Goal: Information Seeking & Learning: Compare options

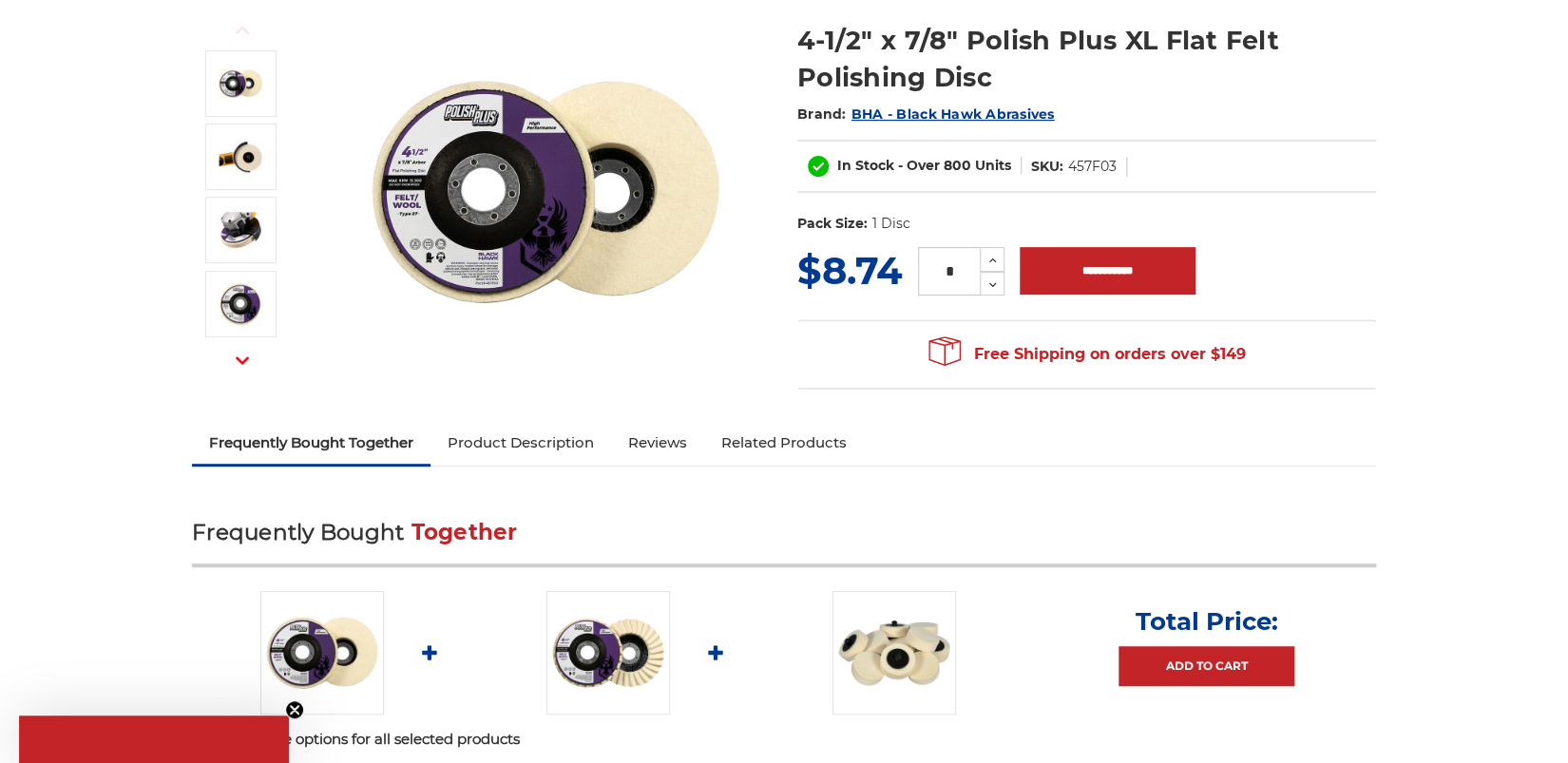
click at [452, 431] on link "Product Description" at bounding box center [521, 442] width 180 height 42
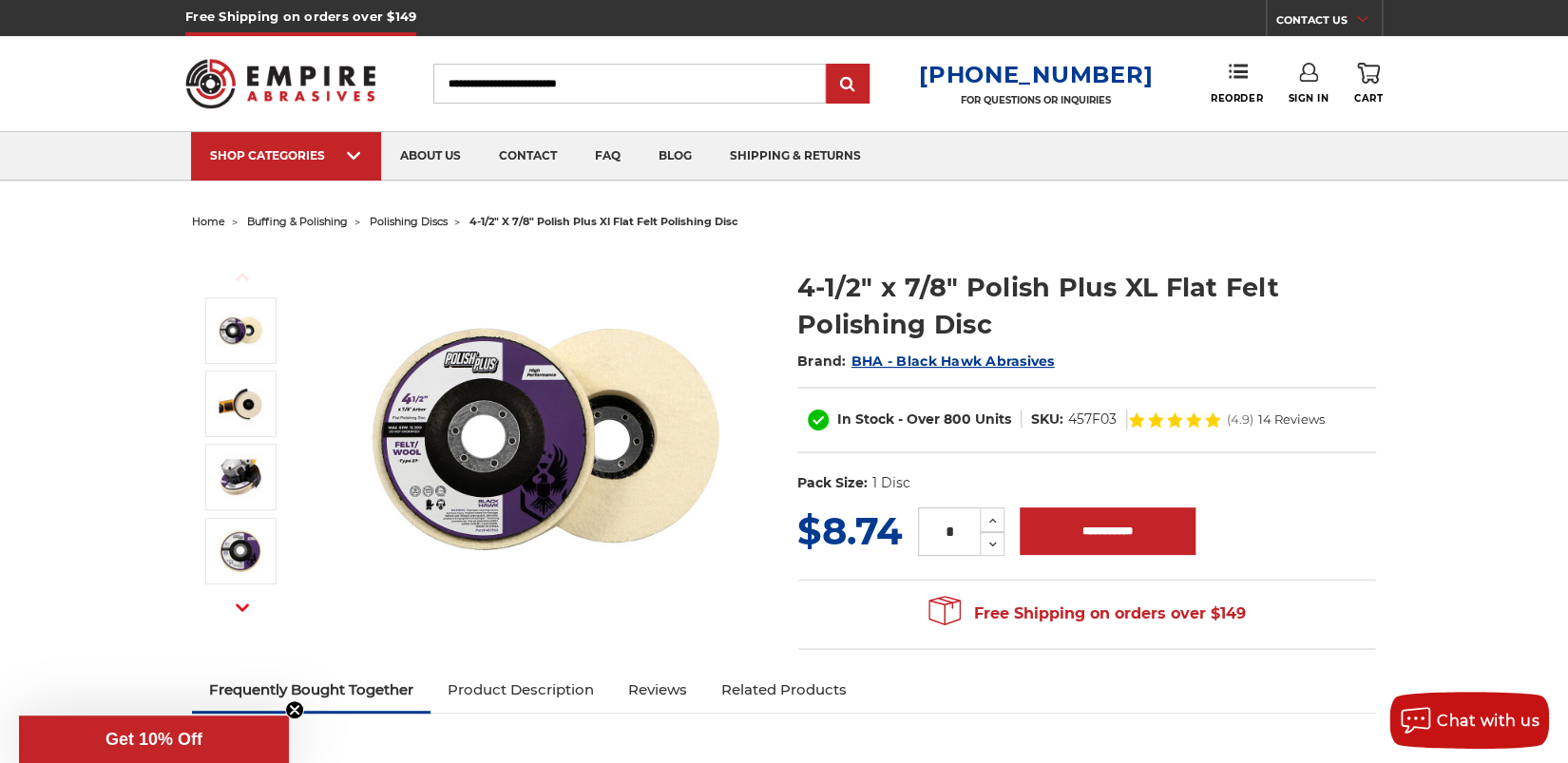
click at [443, 357] on img at bounding box center [545, 439] width 380 height 381
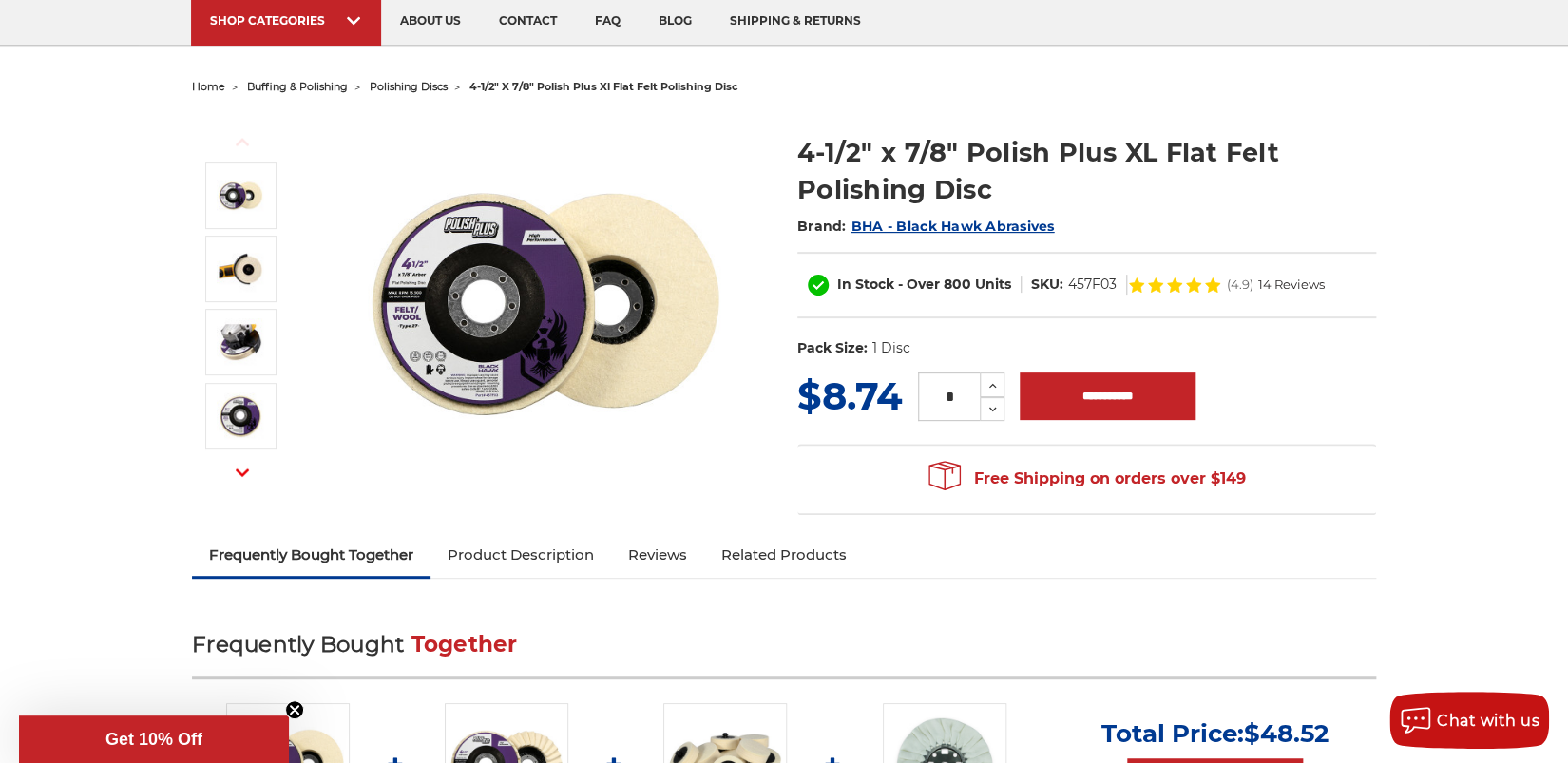
scroll to position [165, 0]
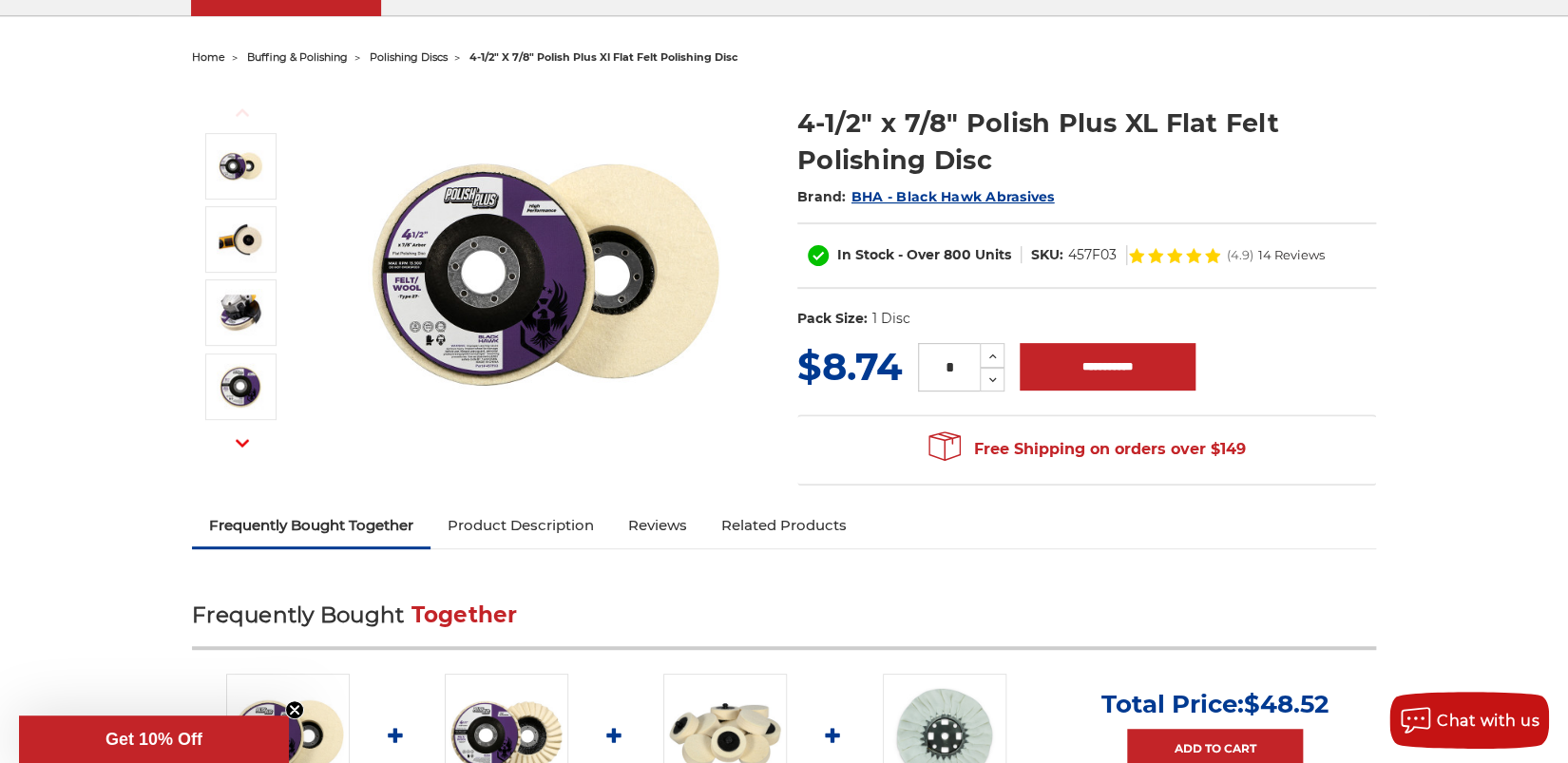
click at [505, 238] on img at bounding box center [545, 275] width 380 height 381
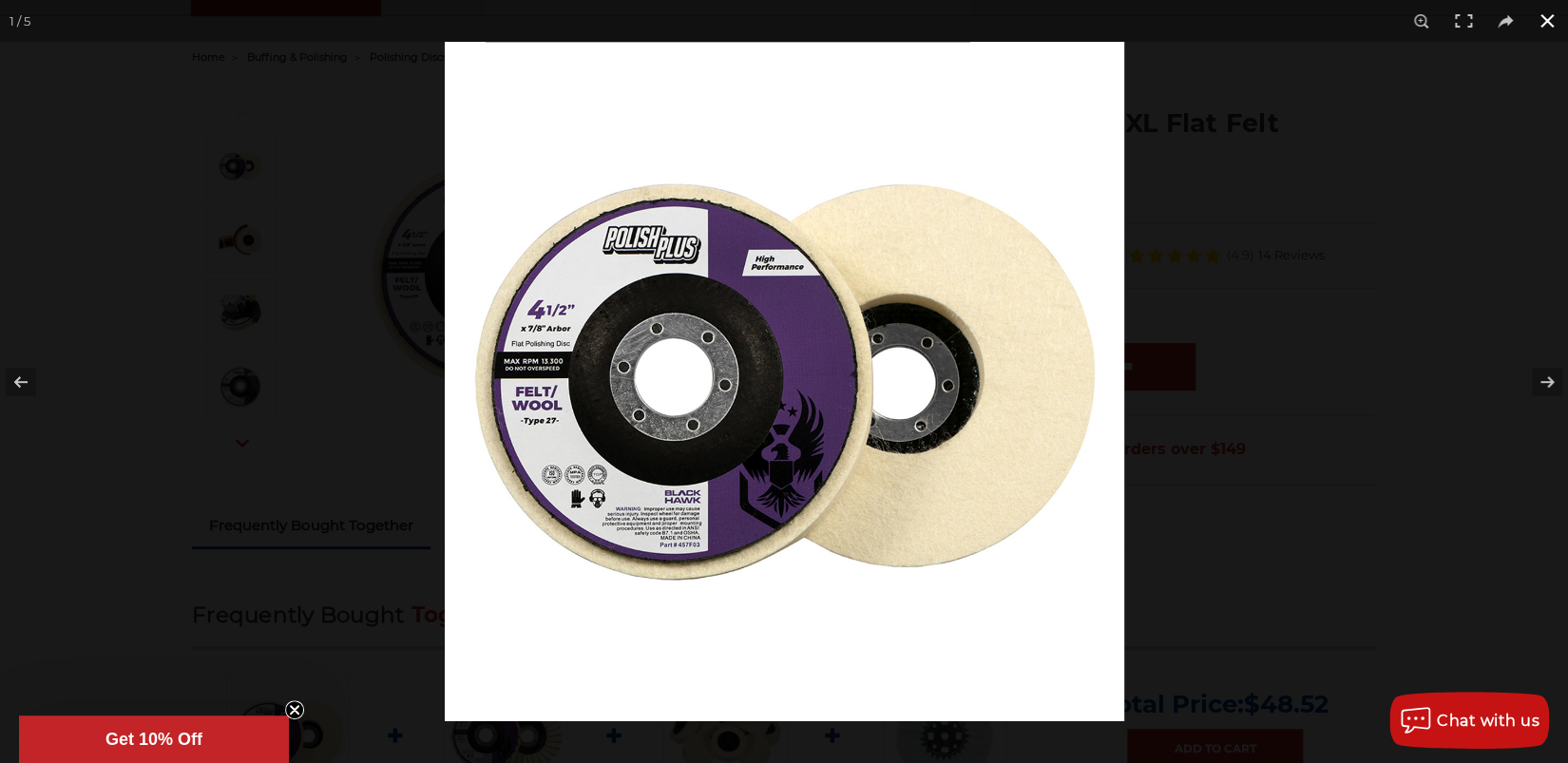
click at [1330, 338] on div at bounding box center [1228, 424] width 1568 height 763
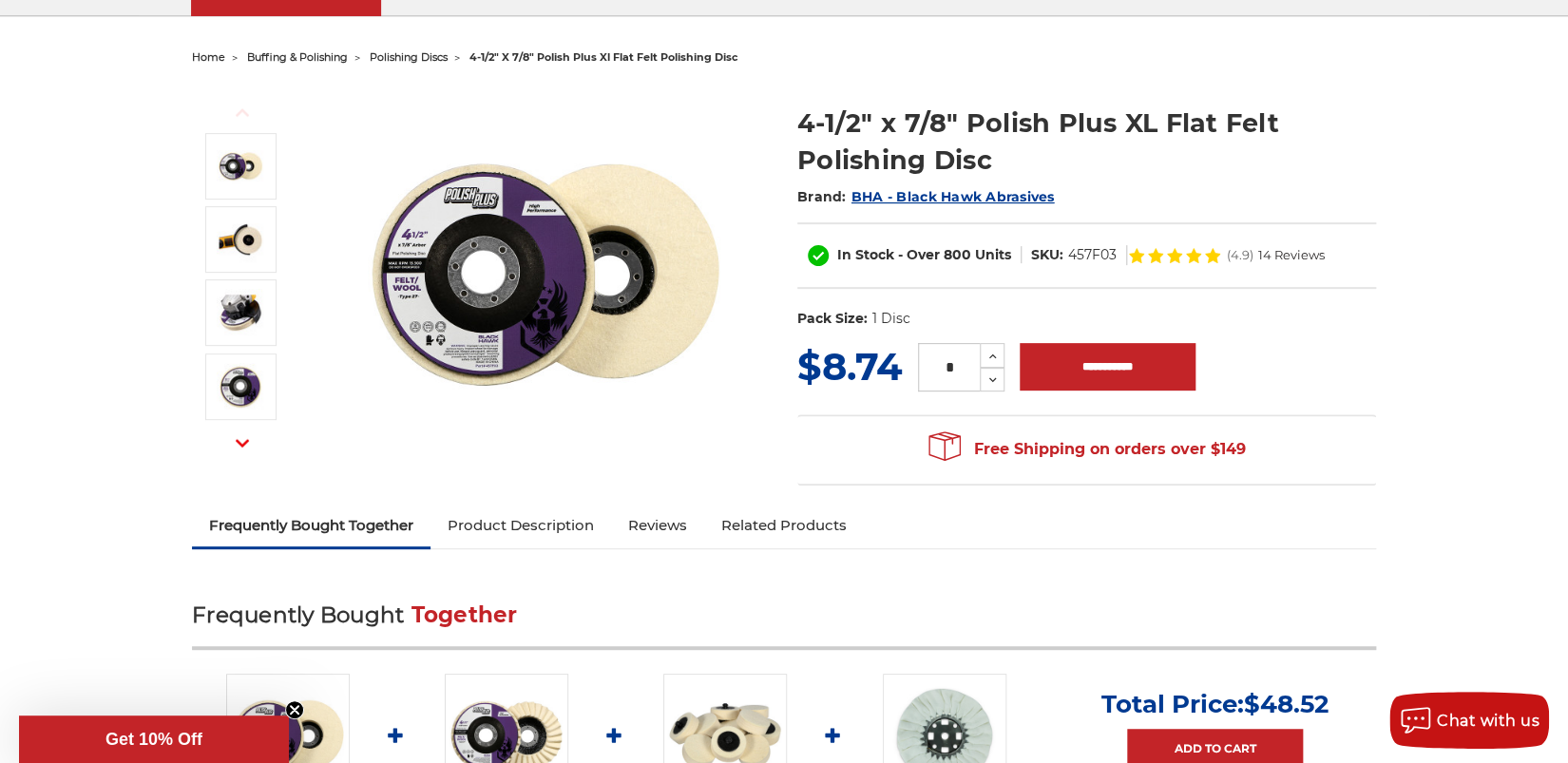
click at [476, 284] on img at bounding box center [545, 275] width 380 height 381
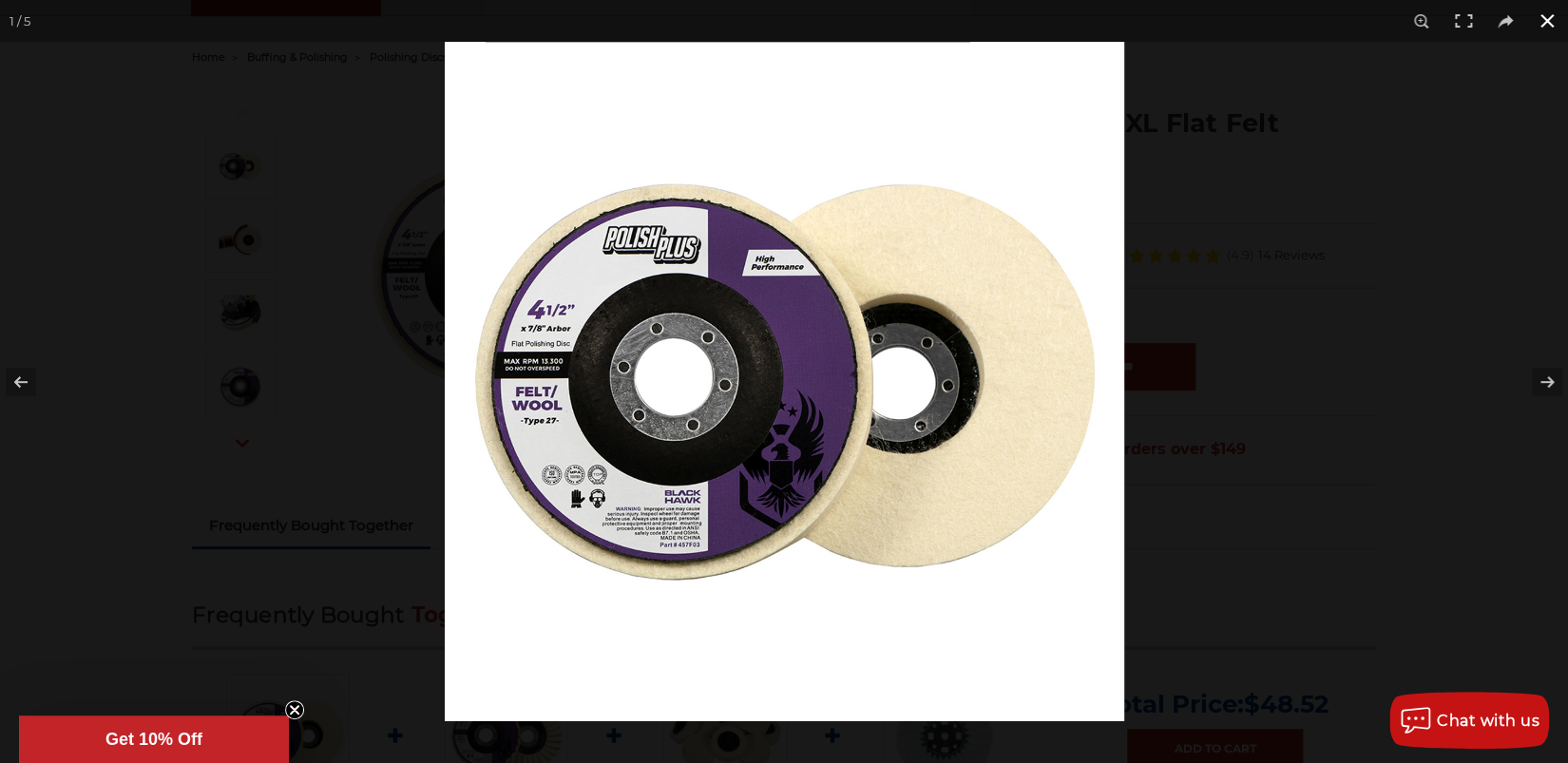
click at [384, 109] on div at bounding box center [784, 382] width 1568 height 763
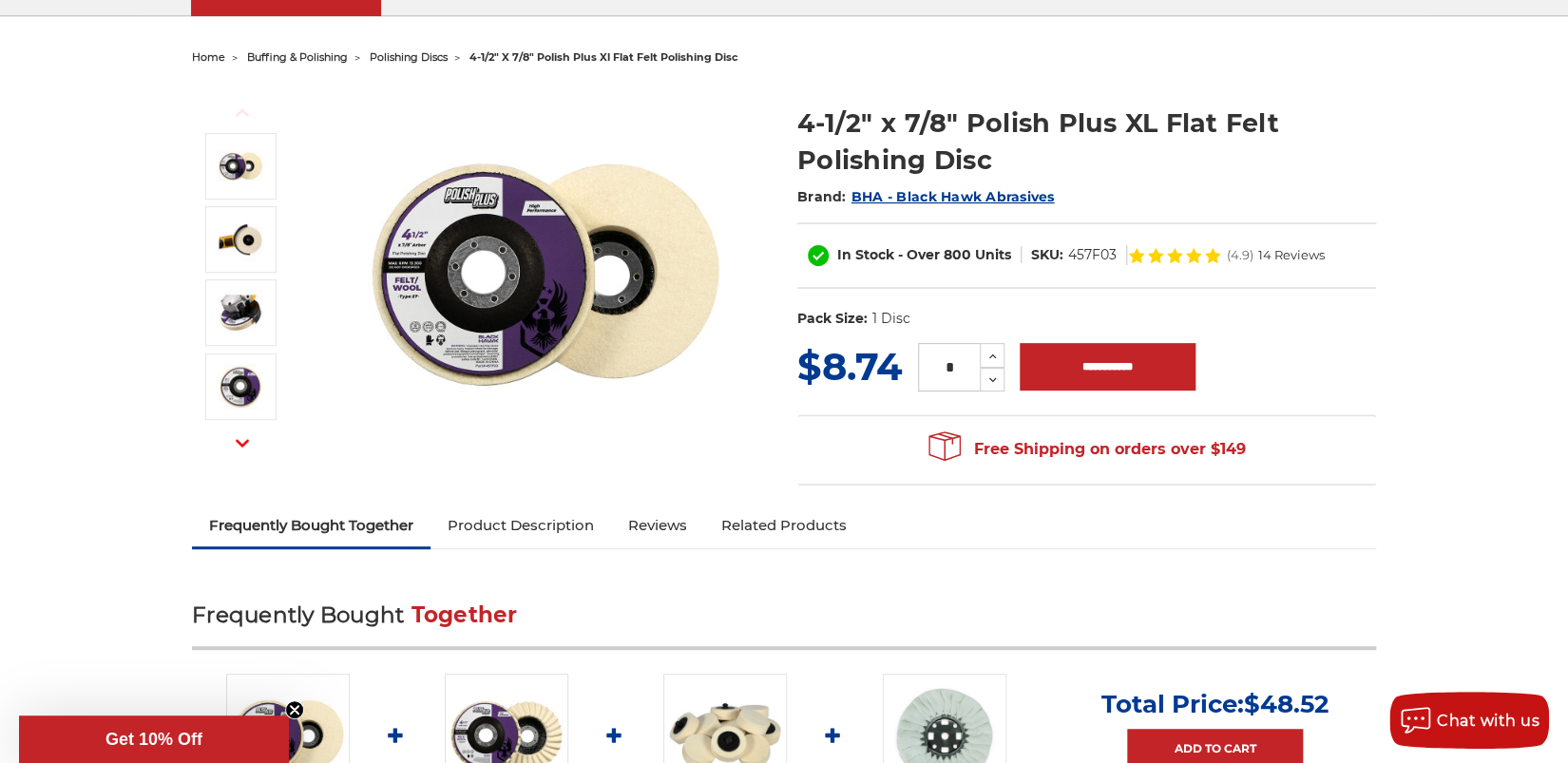
scroll to position [241, 0]
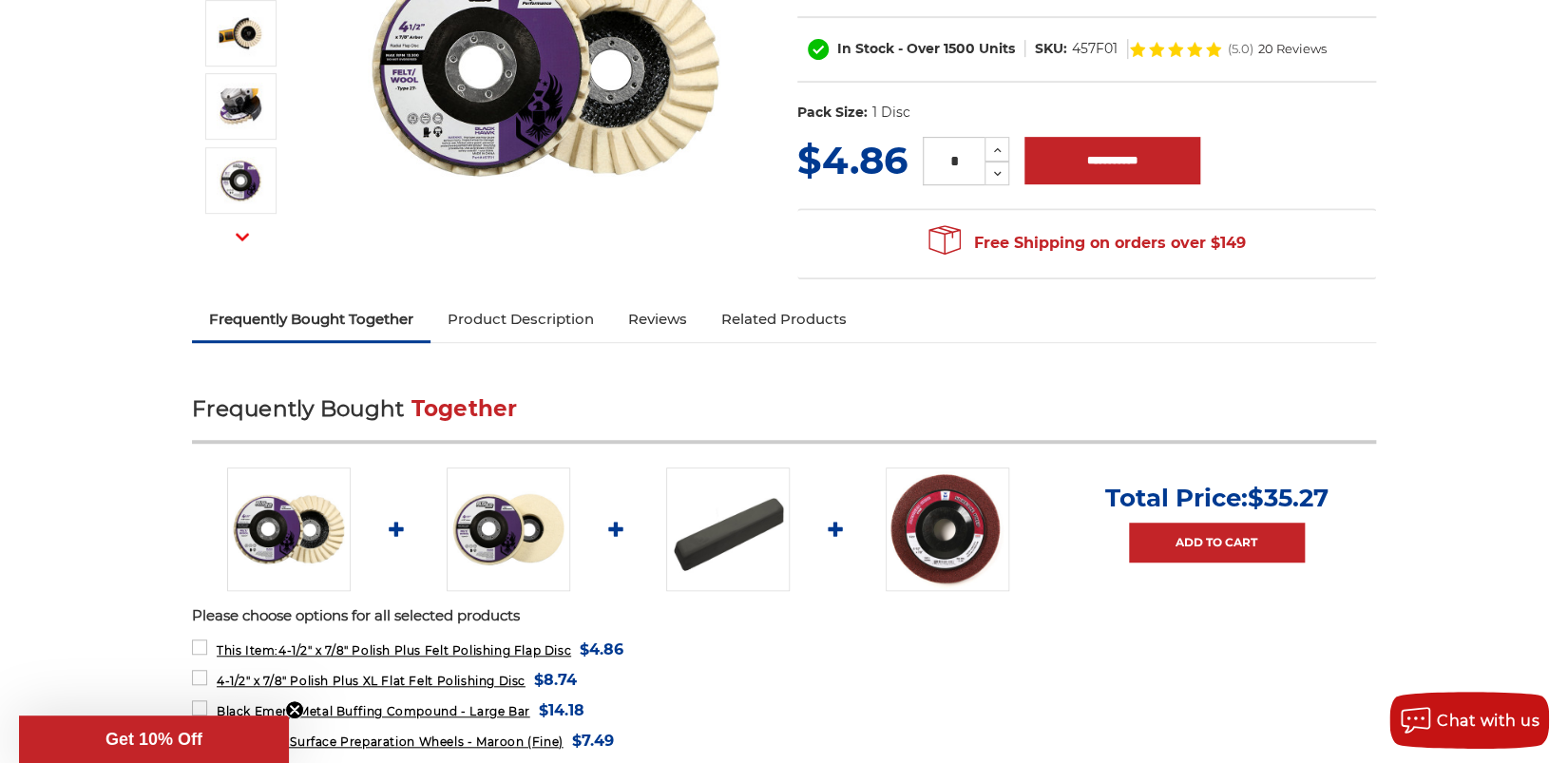
scroll to position [165, 0]
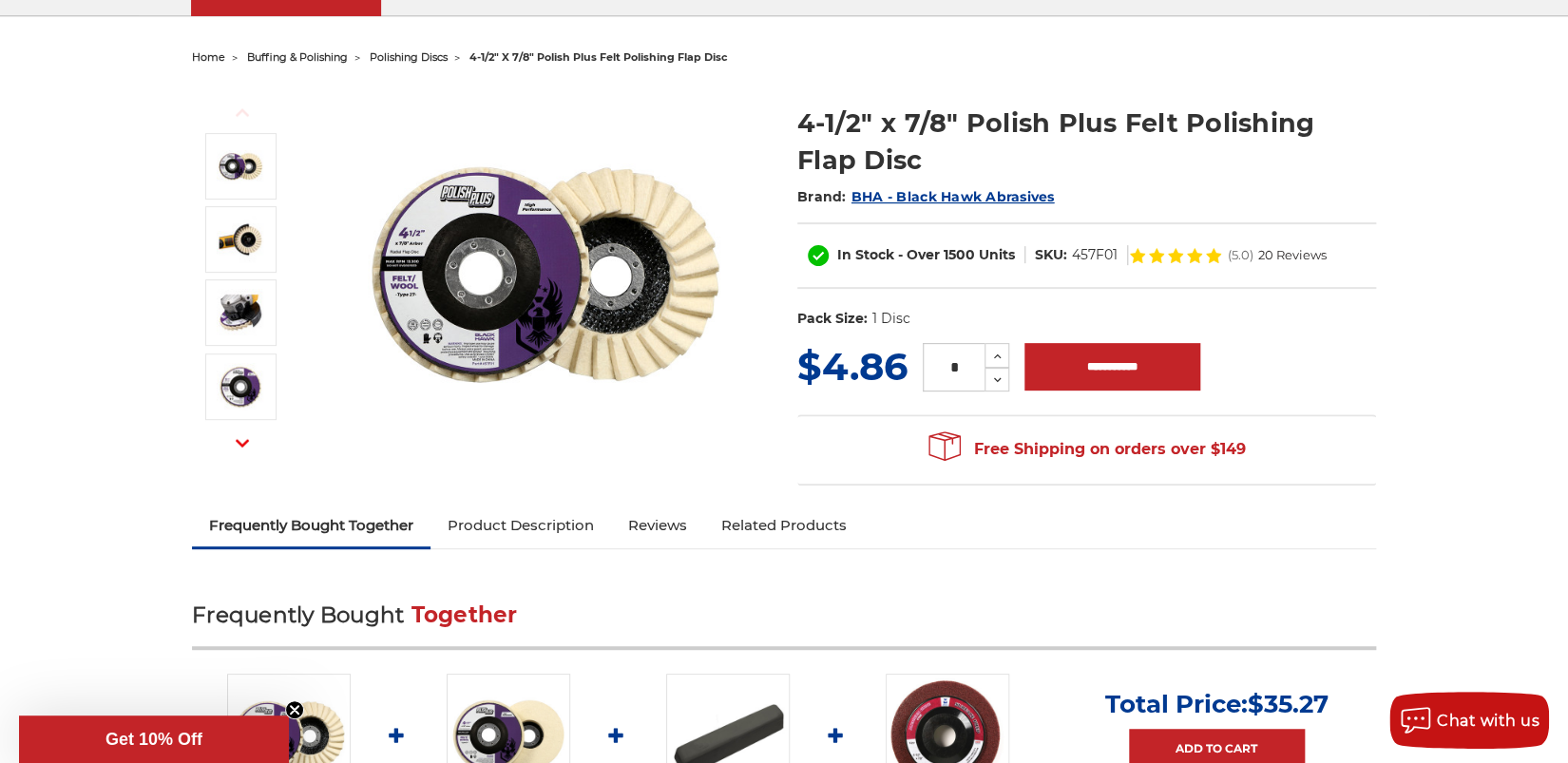
click at [399, 231] on img at bounding box center [545, 275] width 380 height 381
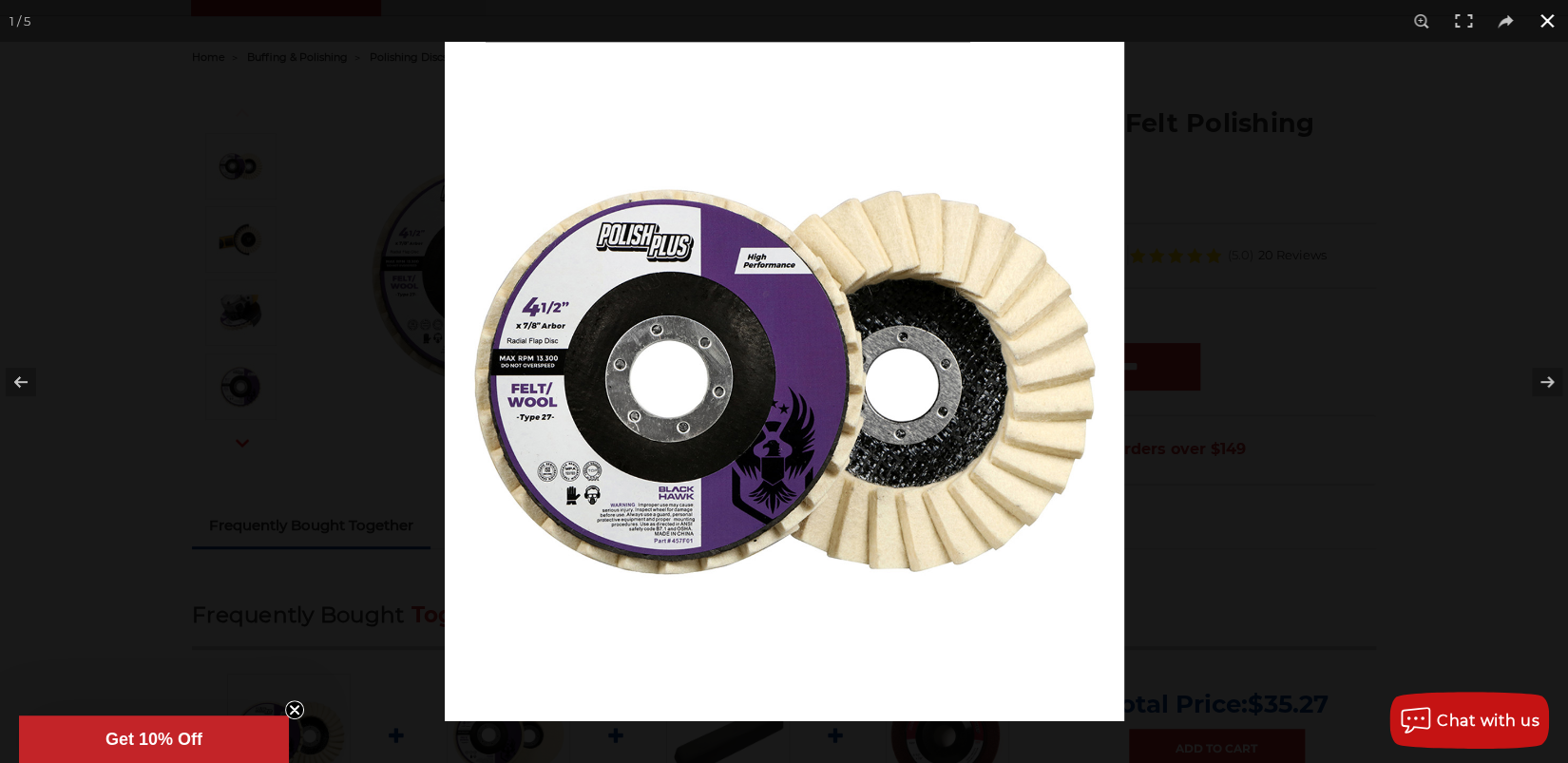
click at [1296, 283] on div at bounding box center [1228, 424] width 1568 height 763
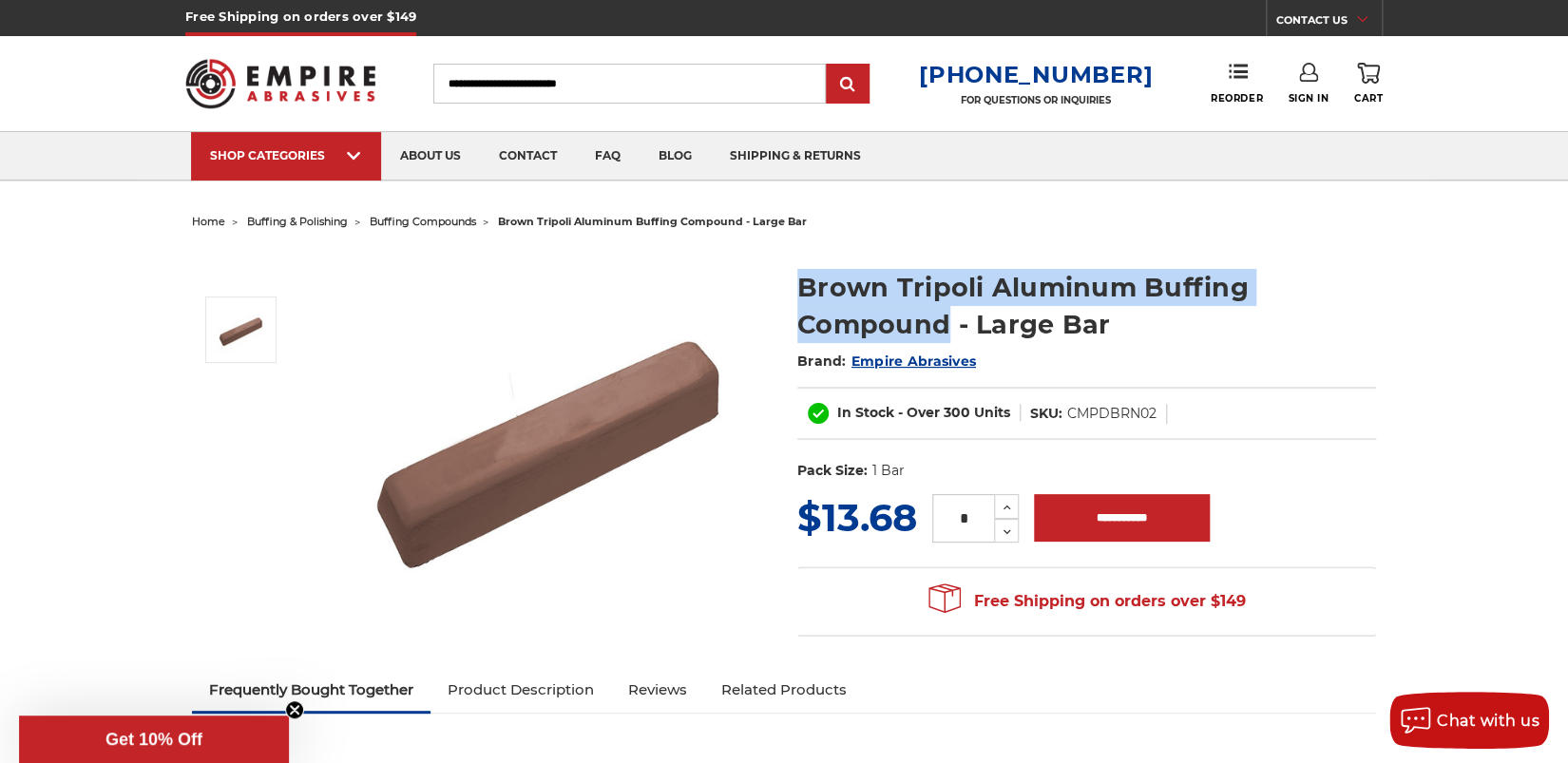
drag, startPoint x: 784, startPoint y: 286, endPoint x: 949, endPoint y: 320, distance: 168.5
click at [949, 320] on section "Brown Tripoli Aluminum Buffing Compound - Large Bar Brand: Empire Abrasives In …" at bounding box center [1086, 370] width 605 height 241
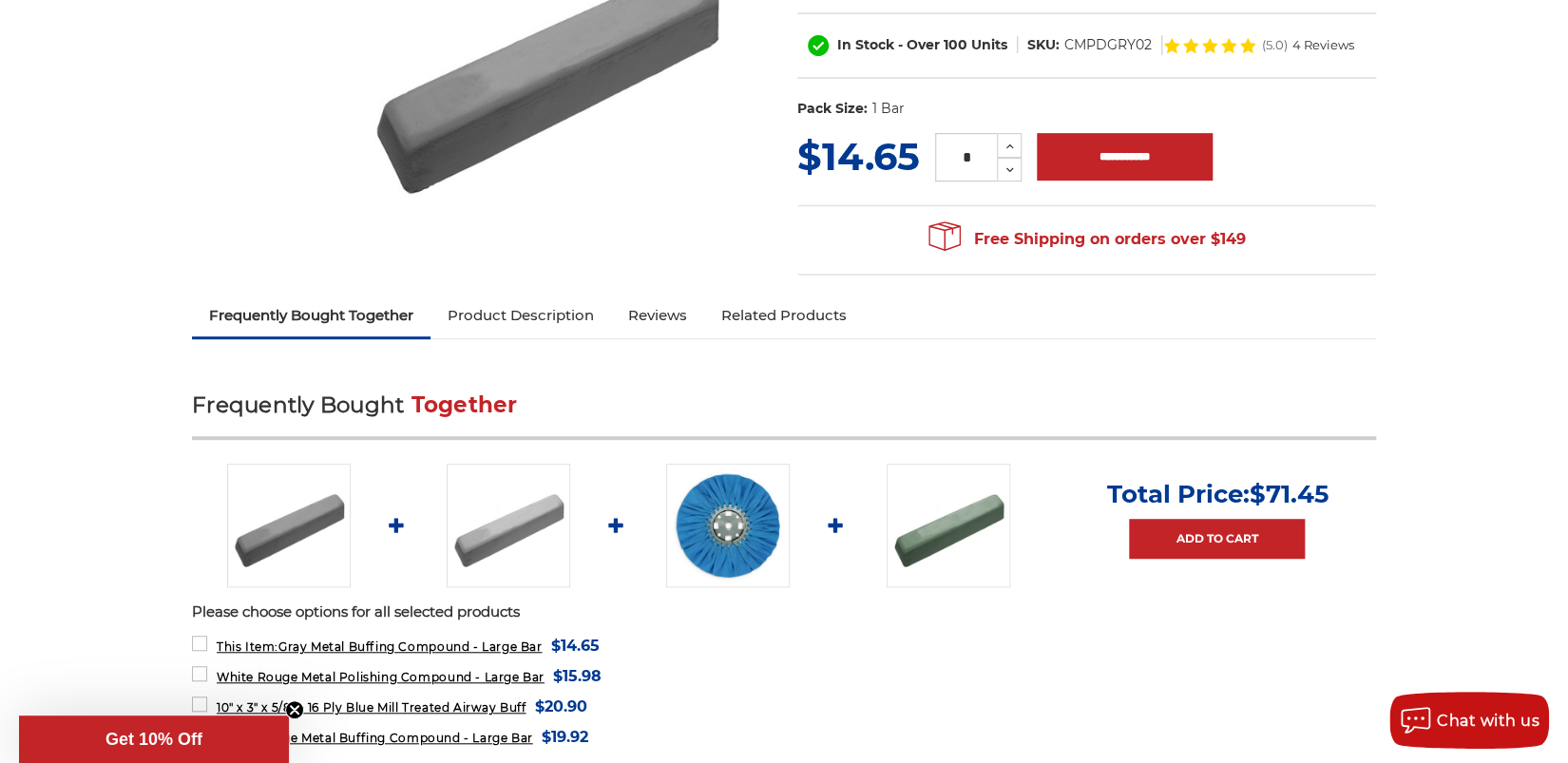
scroll to position [413, 0]
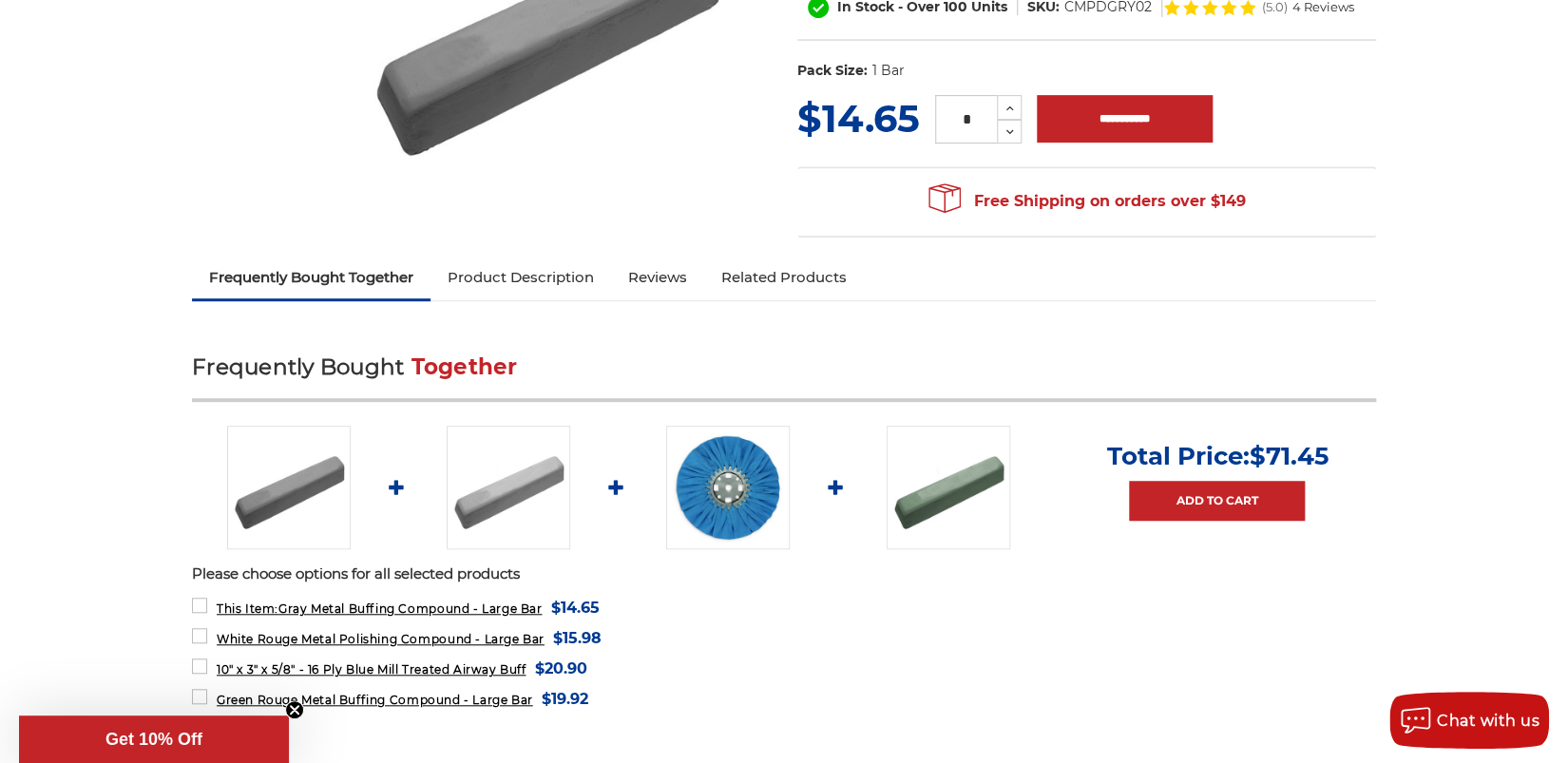
click at [455, 275] on link "Product Description" at bounding box center [521, 278] width 180 height 42
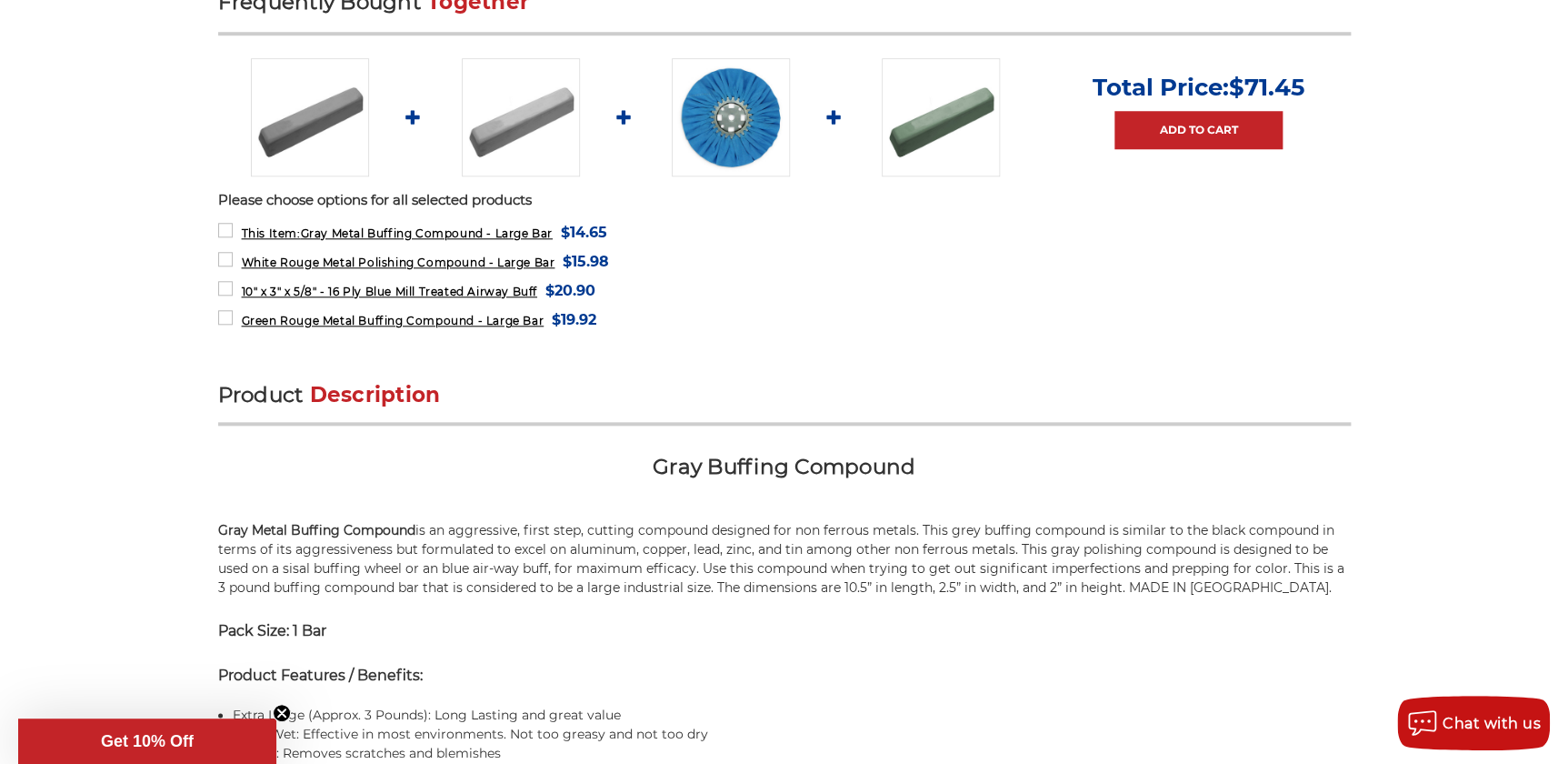
scroll to position [0, 0]
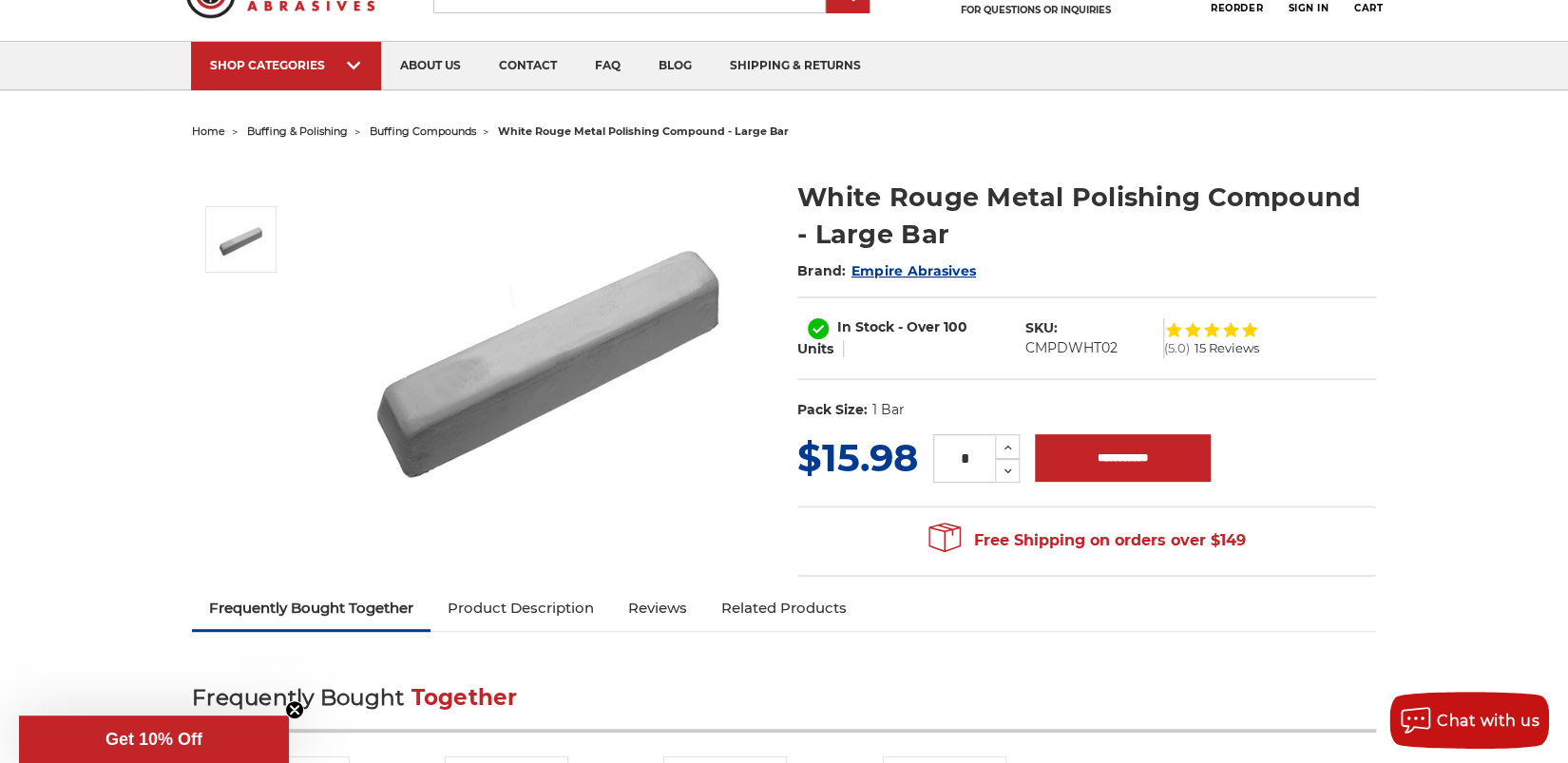
scroll to position [81, 0]
